Goal: Task Accomplishment & Management: Complete application form

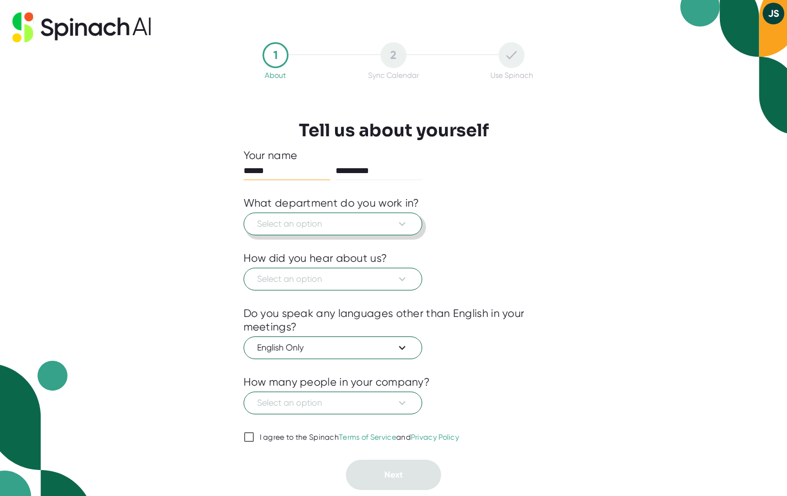
click at [380, 216] on button "Select an option" at bounding box center [333, 224] width 179 height 23
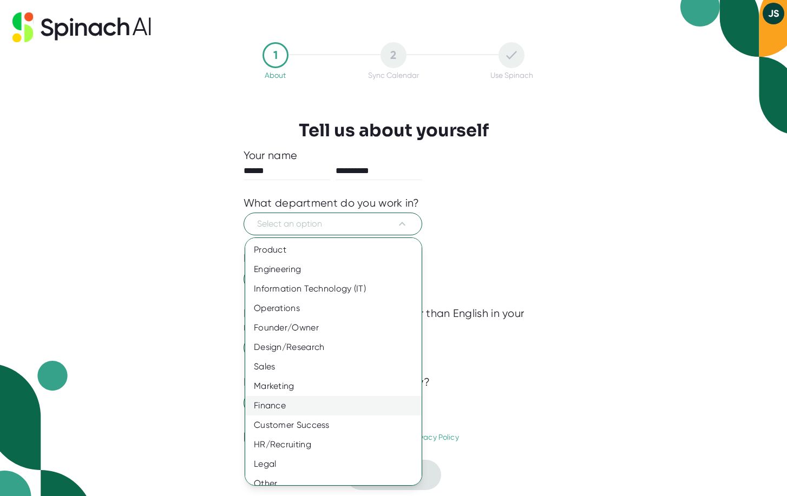
click at [316, 402] on div "Finance" at bounding box center [333, 405] width 176 height 19
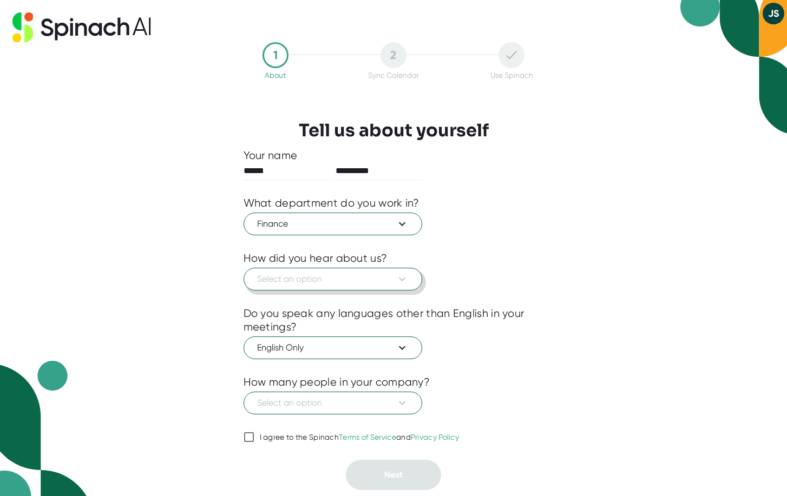
click at [370, 284] on span "Select an option" at bounding box center [333, 279] width 152 height 13
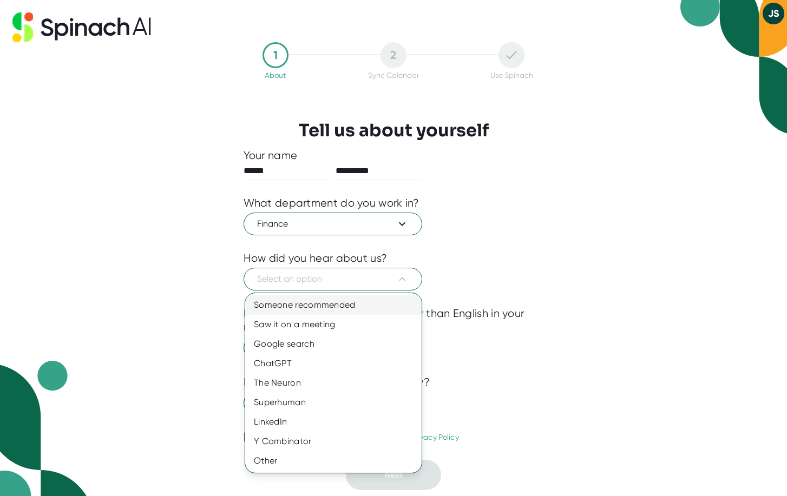
click at [358, 309] on div "Someone recommended" at bounding box center [333, 305] width 176 height 19
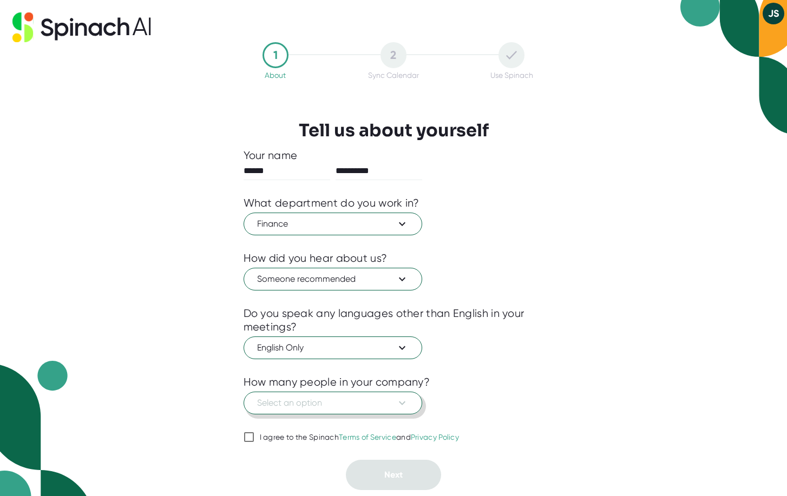
click at [379, 406] on span "Select an option" at bounding box center [333, 403] width 152 height 13
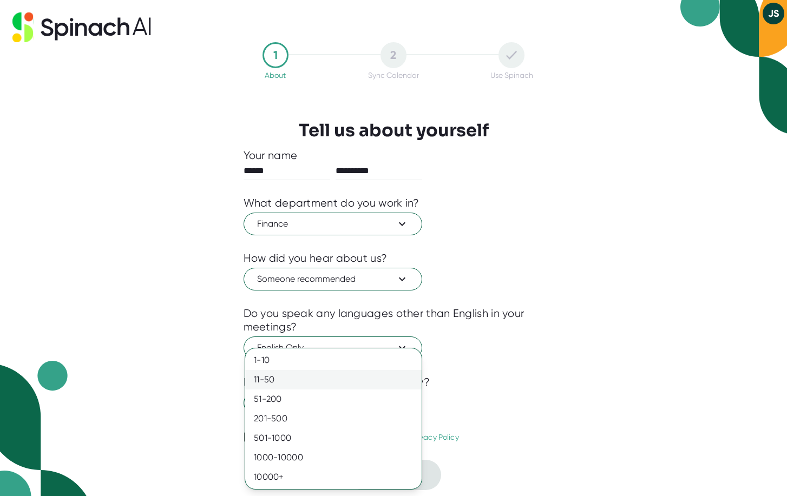
click at [353, 380] on div "11-50" at bounding box center [333, 379] width 176 height 19
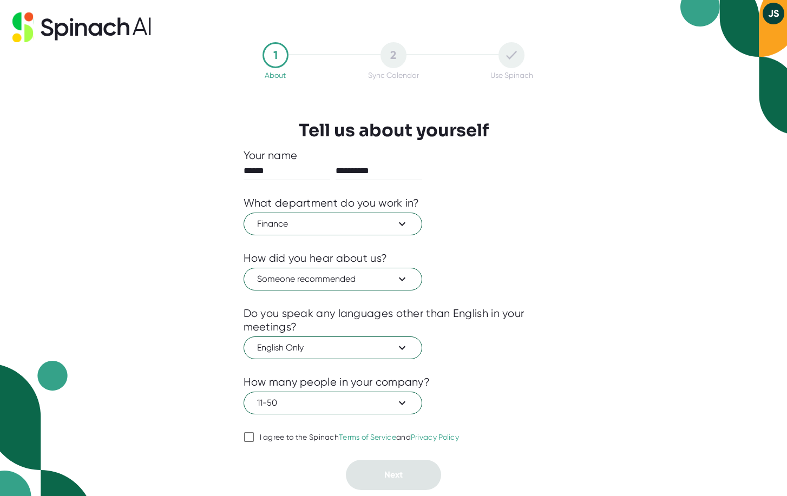
click at [247, 439] on input "I agree to the Spinach Terms of Service and Privacy Policy" at bounding box center [249, 437] width 11 height 13
checkbox input "true"
click at [404, 481] on button "Next" at bounding box center [393, 475] width 95 height 30
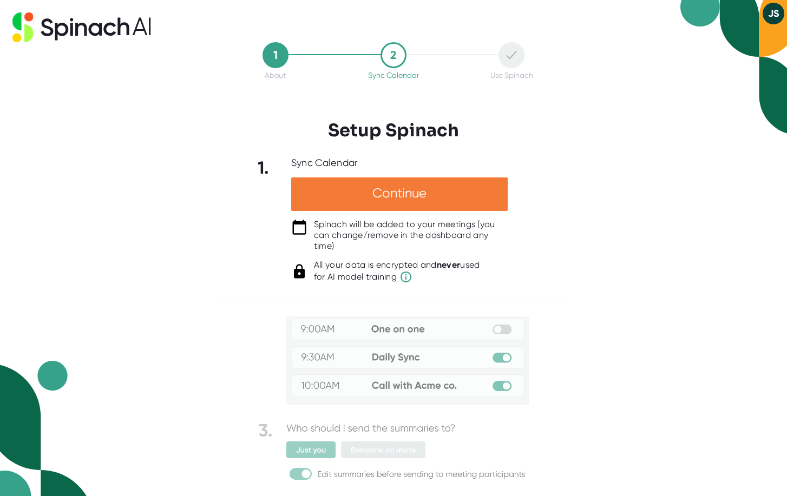
click at [429, 188] on div "Continue" at bounding box center [399, 195] width 216 height 34
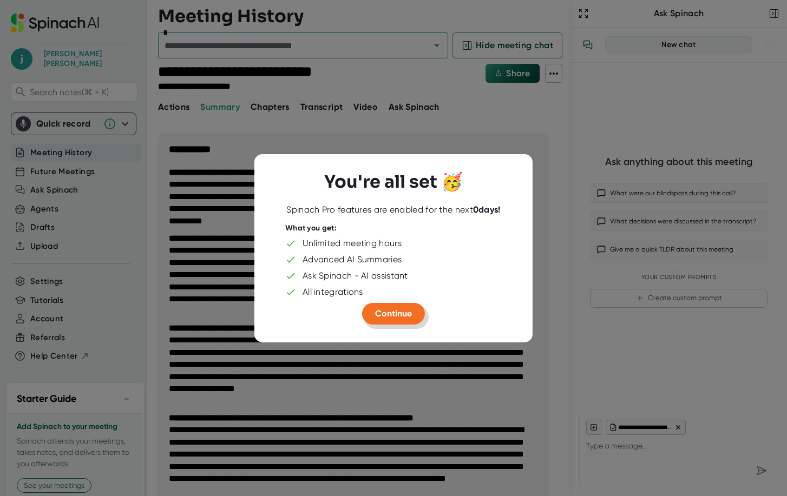
click at [397, 312] on span "Continue" at bounding box center [393, 313] width 37 height 10
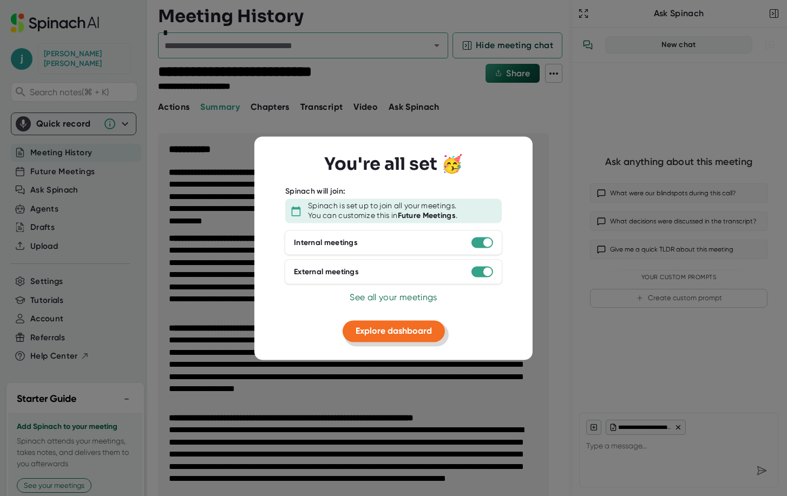
click at [397, 338] on button "Explore dashboard" at bounding box center [394, 332] width 102 height 22
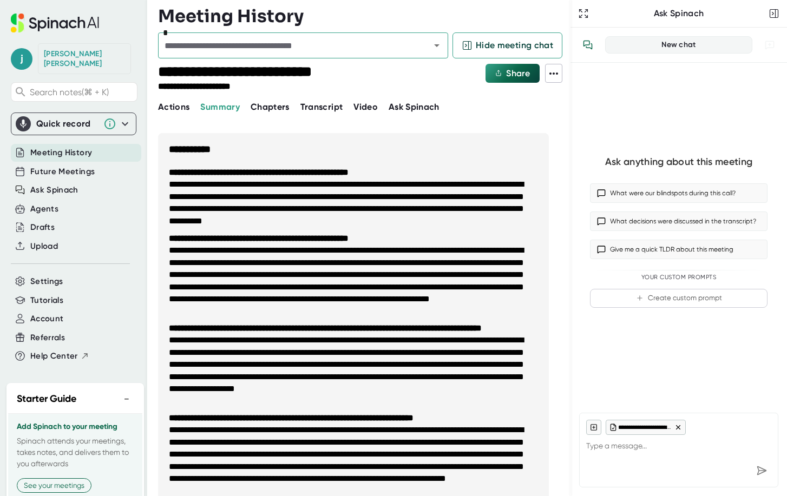
click at [366, 105] on span "Video" at bounding box center [365, 107] width 24 height 10
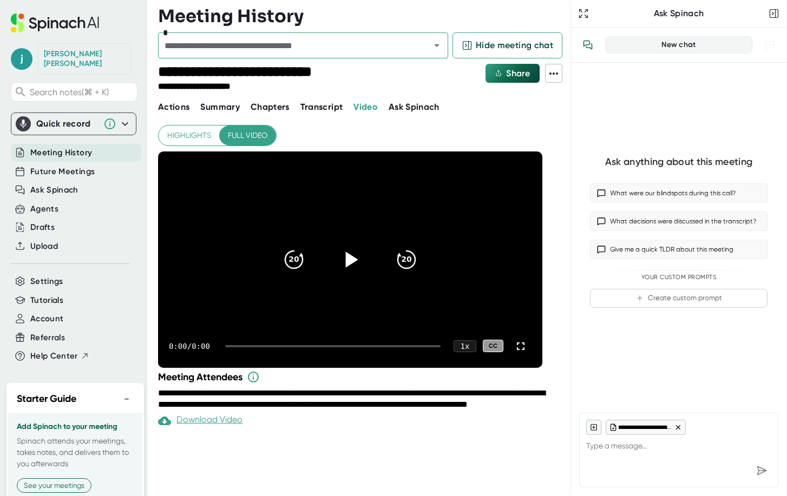
click at [349, 263] on icon at bounding box center [352, 260] width 12 height 16
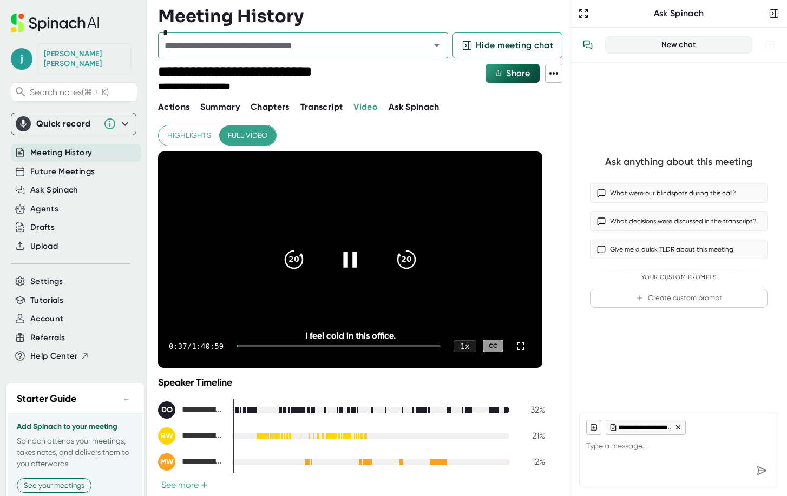
click at [356, 254] on icon at bounding box center [350, 260] width 14 height 16
type textarea "x"
